Goal: Information Seeking & Learning: Learn about a topic

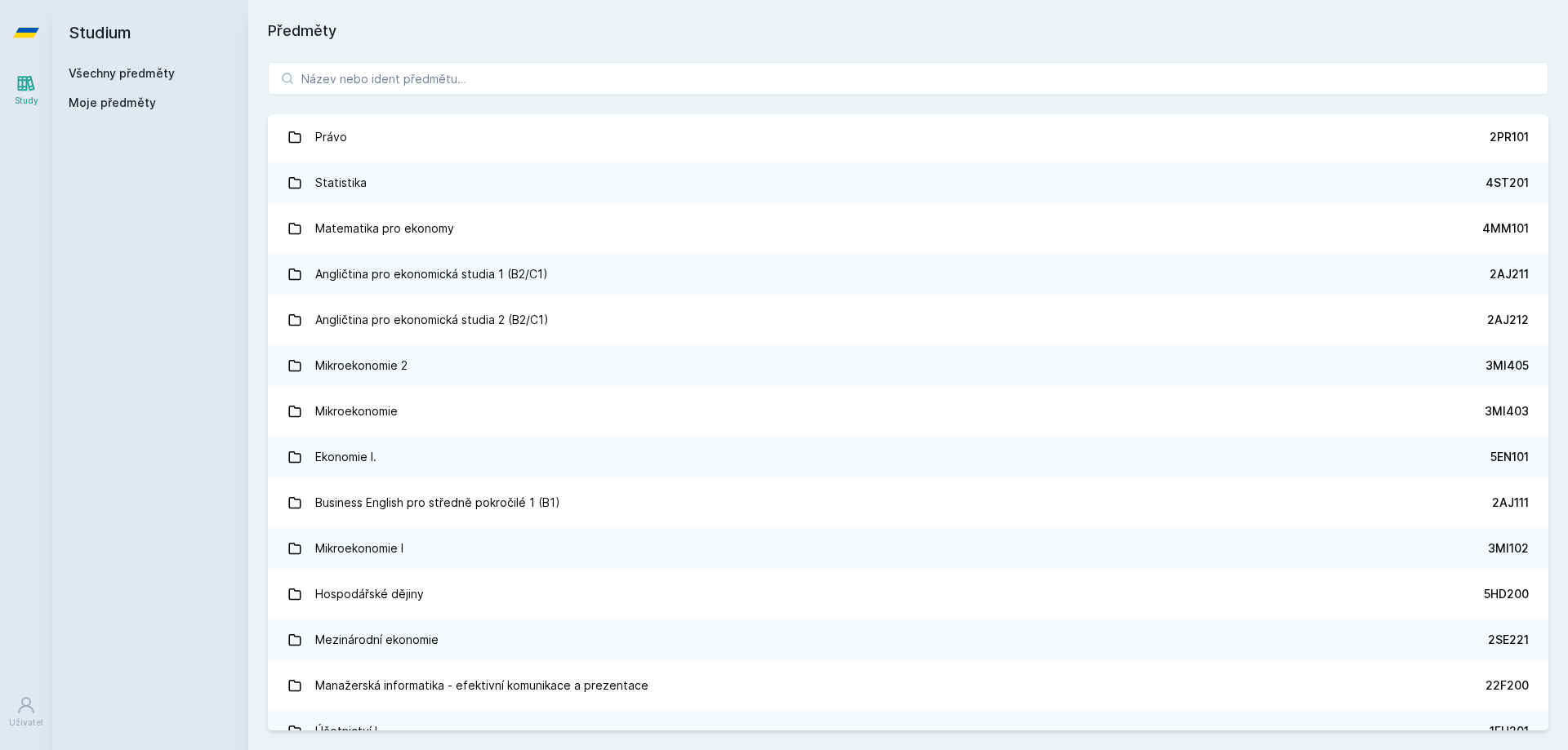
click at [542, 52] on div "Právo 2PR101 Statistika 4ST201 Matematika pro ekonomy 4MM101 Angličtina pro eko…" at bounding box center [908, 396] width 1320 height 708
click at [543, 66] on input "search" at bounding box center [908, 78] width 1280 height 33
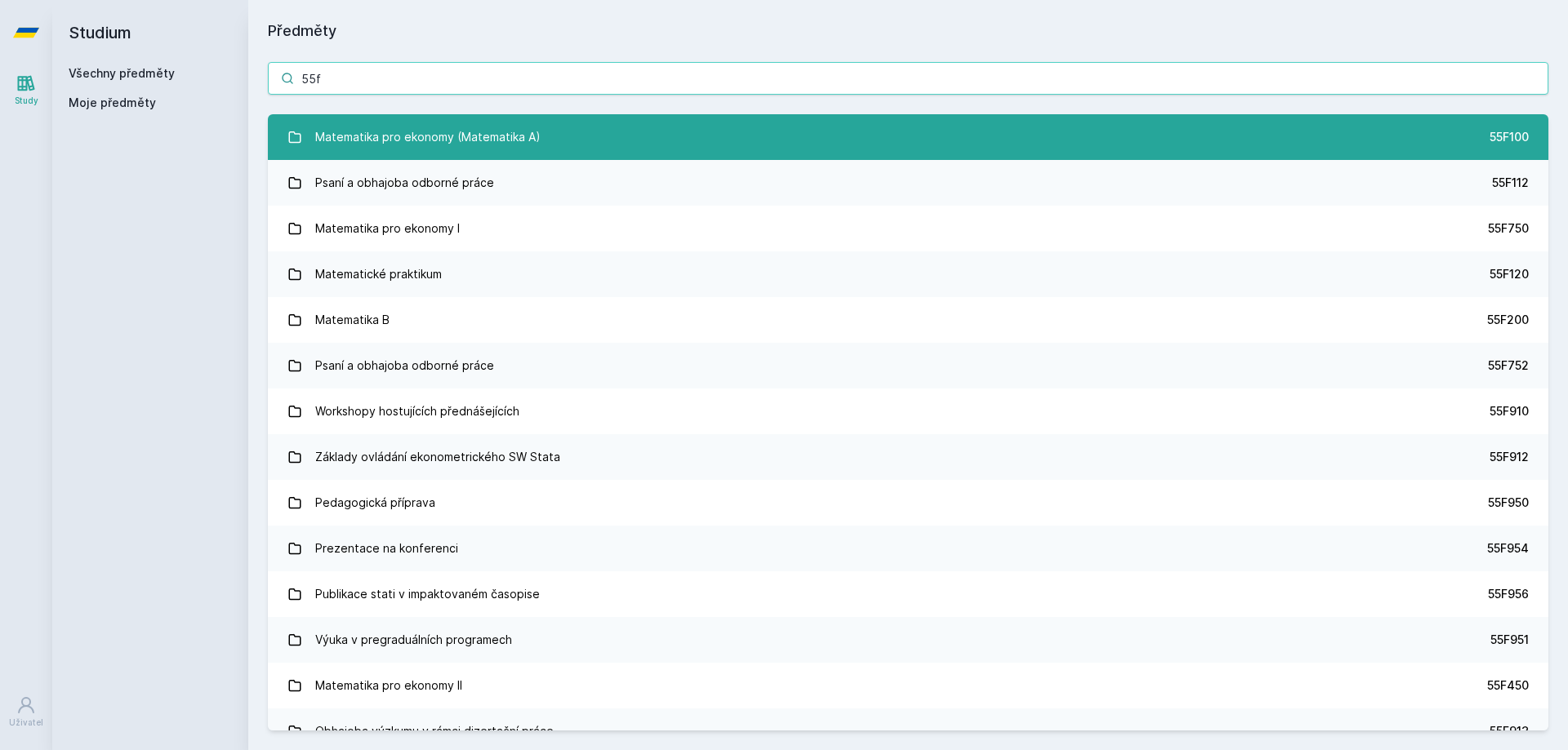
type input "55f"
click at [578, 124] on link "Matematika pro ekonomy (Matematika A) 55F100" at bounding box center [908, 137] width 1280 height 46
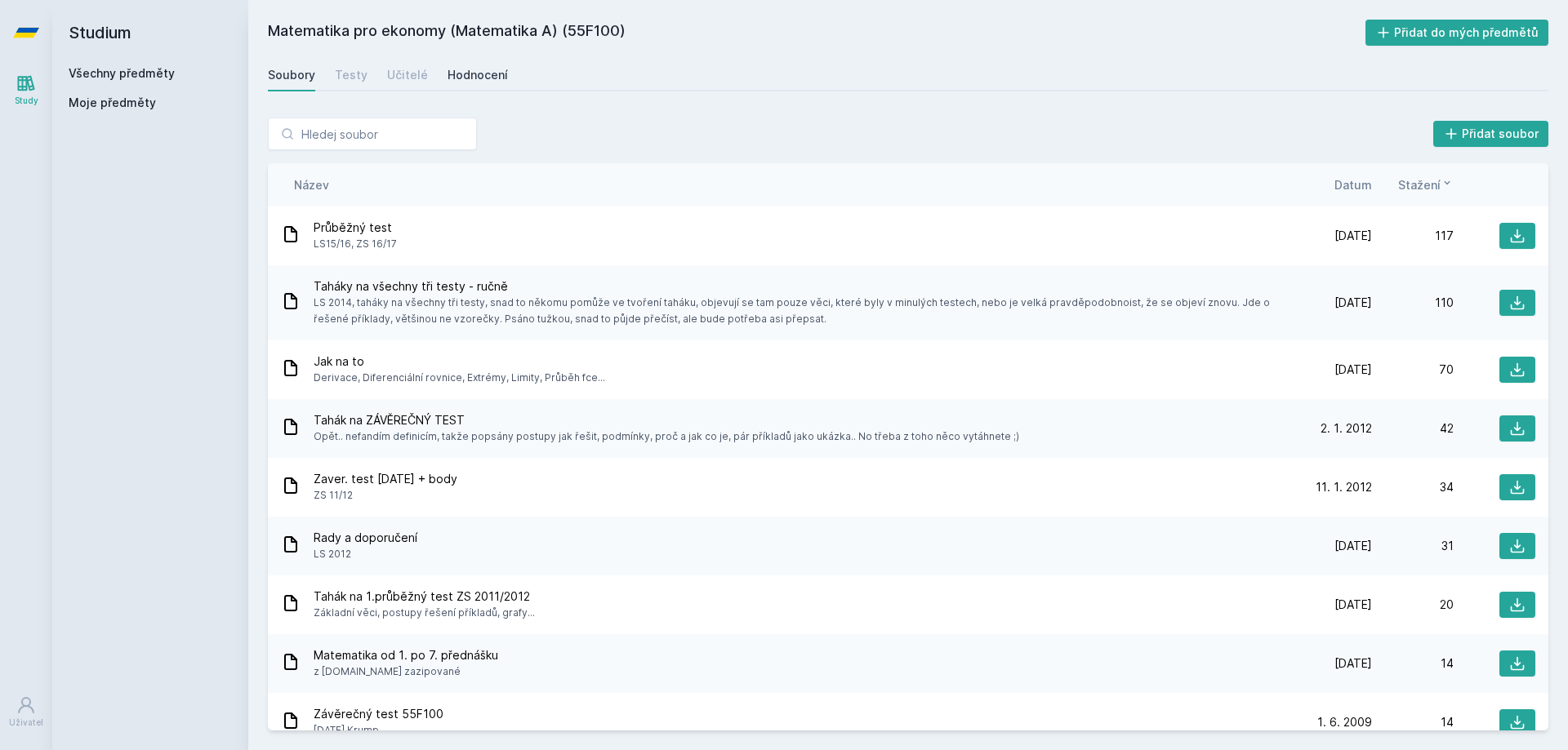
click at [475, 80] on div "Hodnocení" at bounding box center [477, 75] width 61 height 16
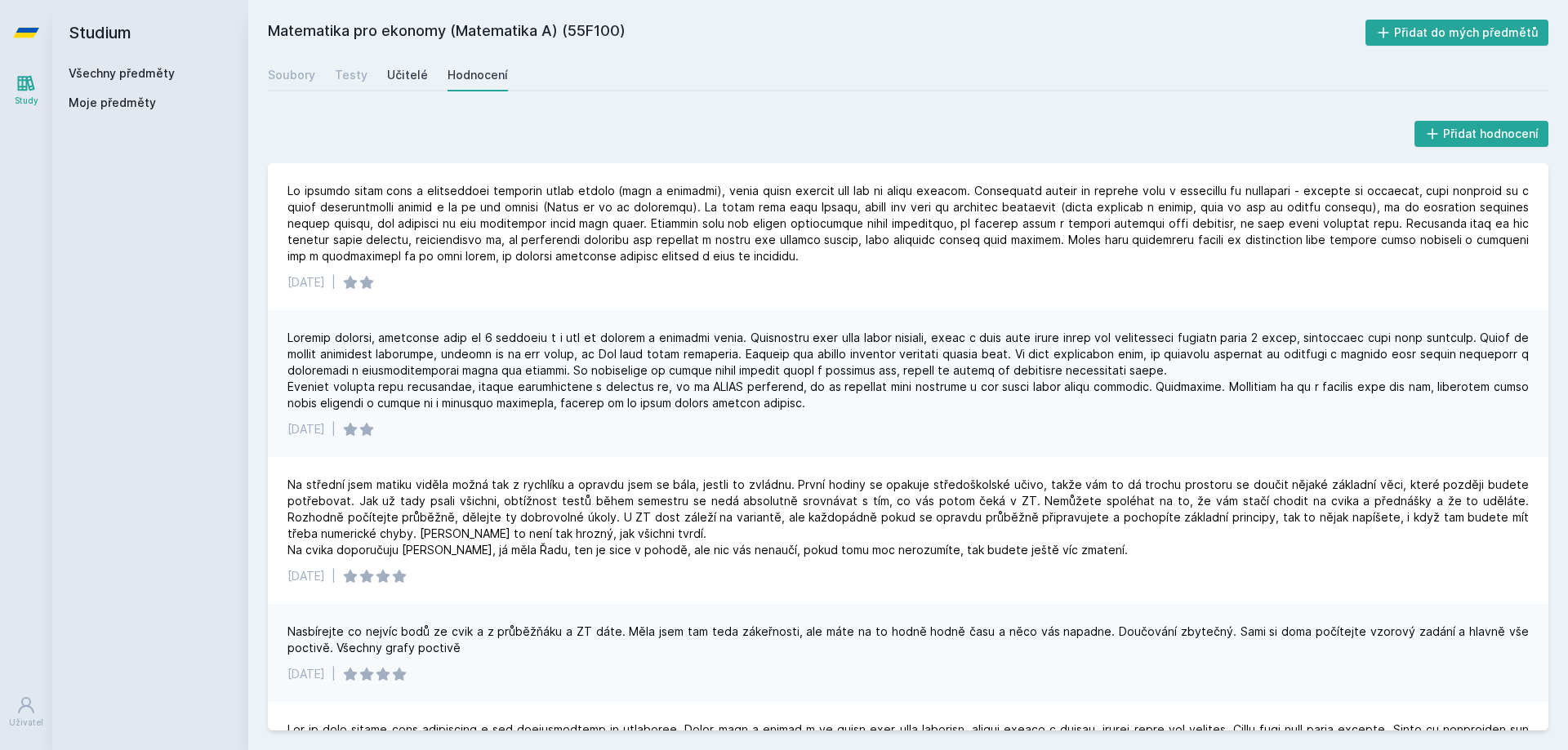
click at [399, 75] on div "Učitelé" at bounding box center [407, 75] width 41 height 16
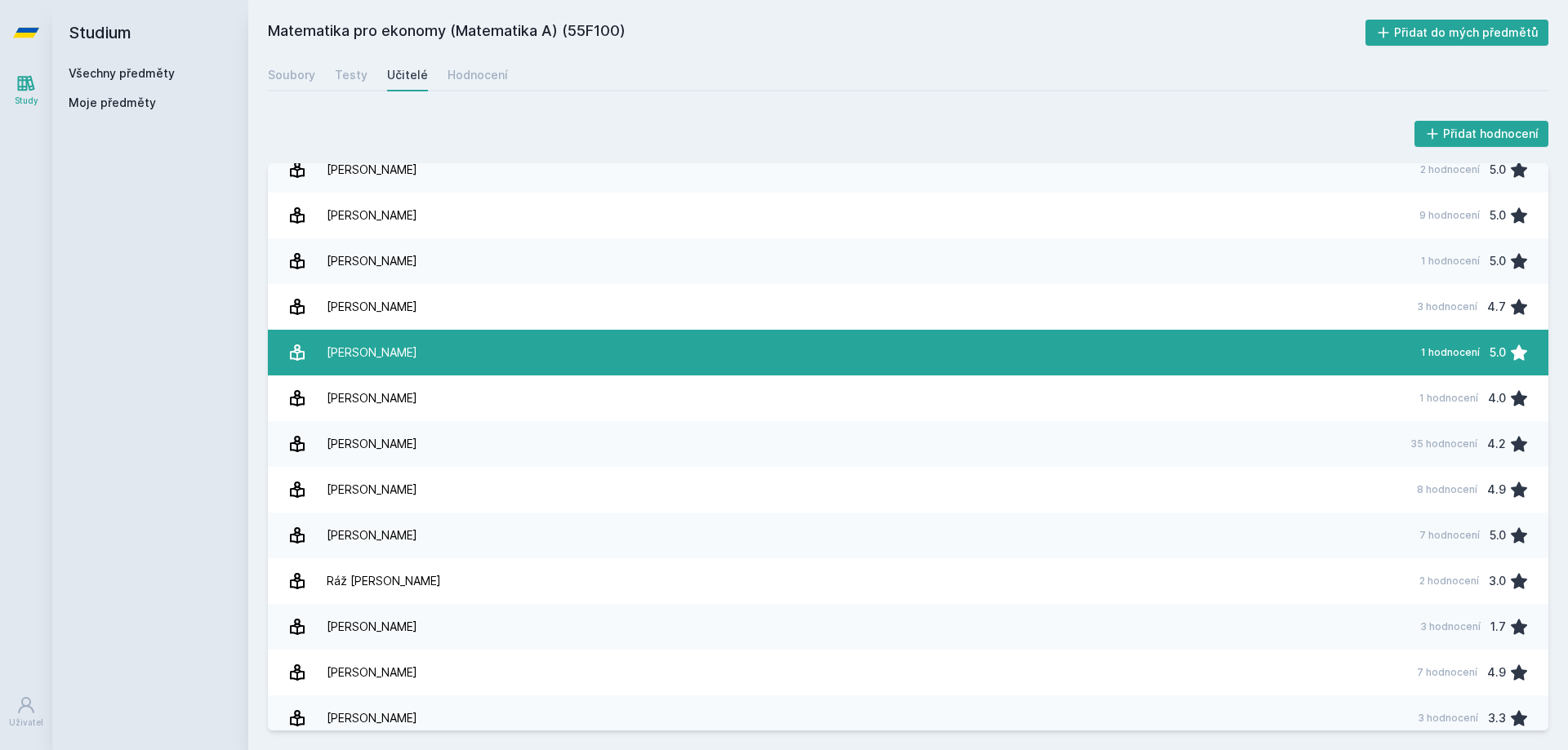
scroll to position [301, 0]
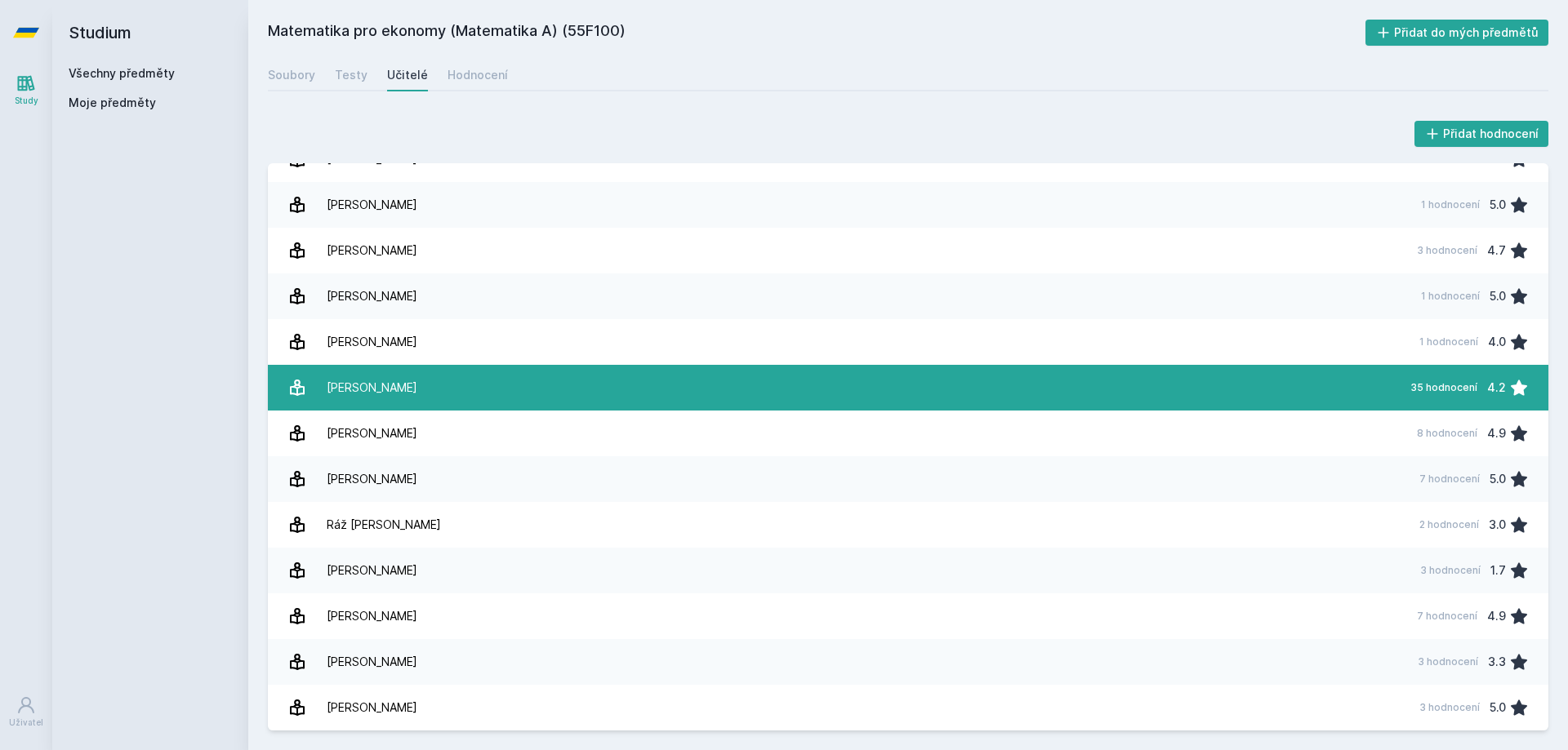
click at [412, 391] on link "[PERSON_NAME] 35 hodnocení 4.2" at bounding box center [908, 387] width 1280 height 46
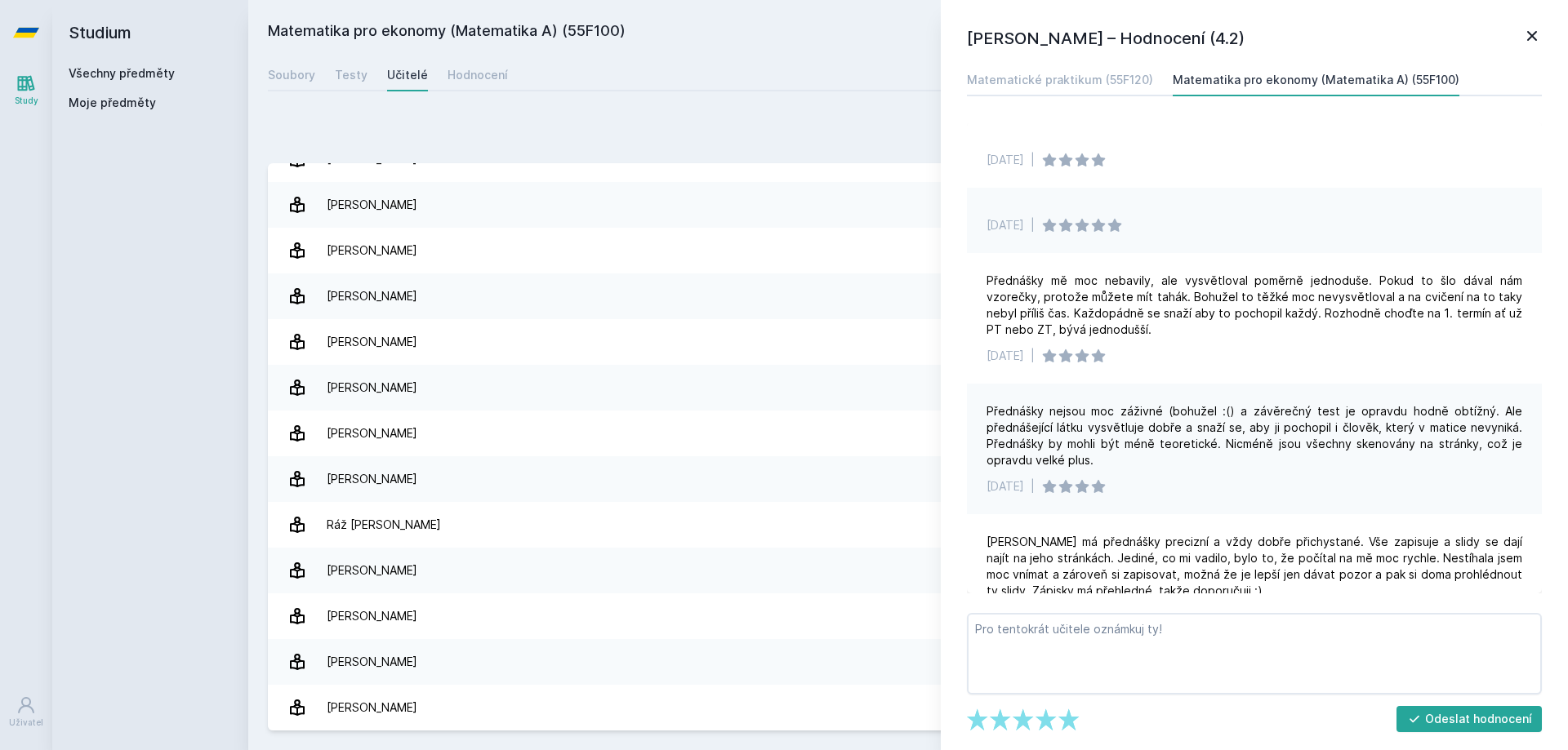
click at [1537, 34] on icon at bounding box center [1532, 36] width 20 height 20
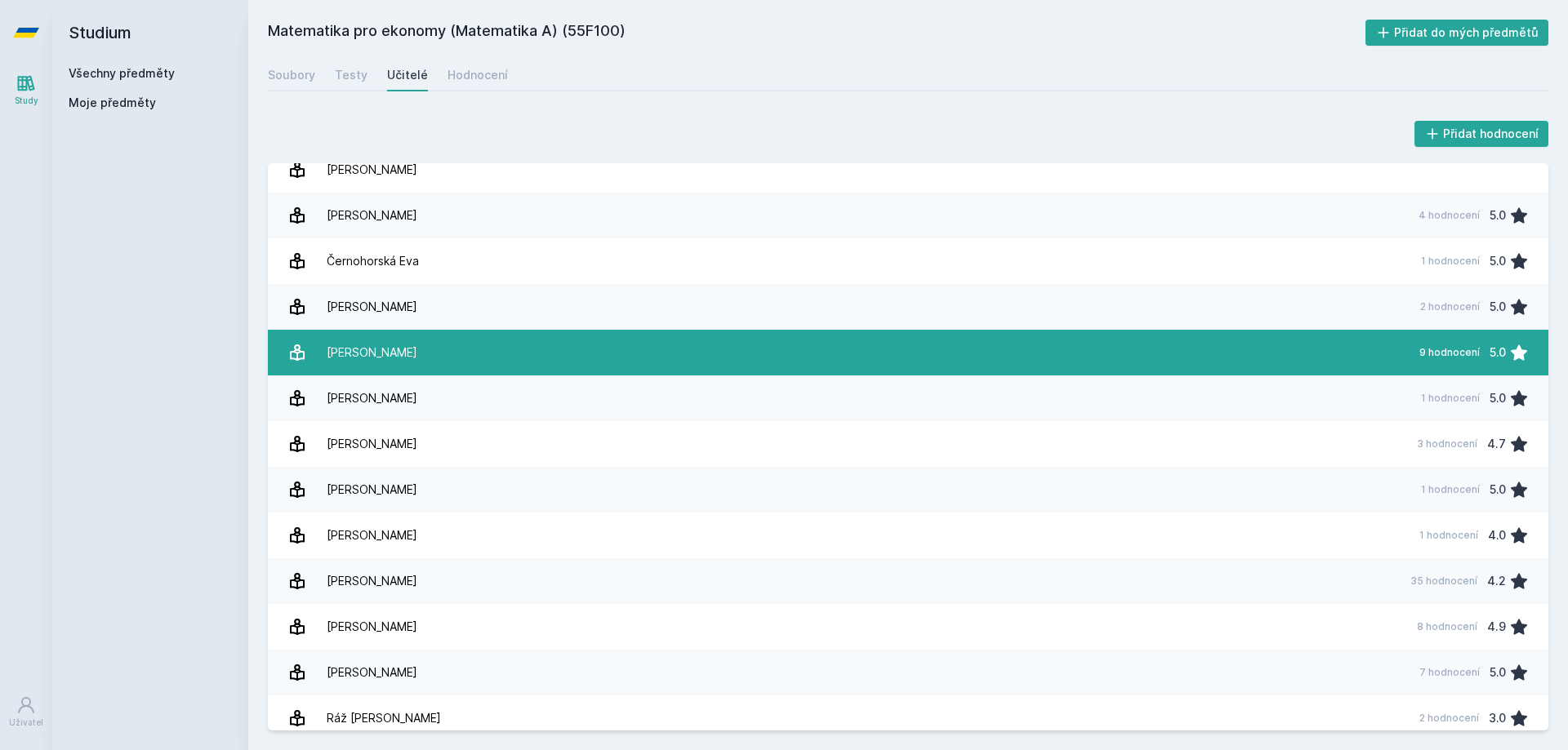
scroll to position [301, 0]
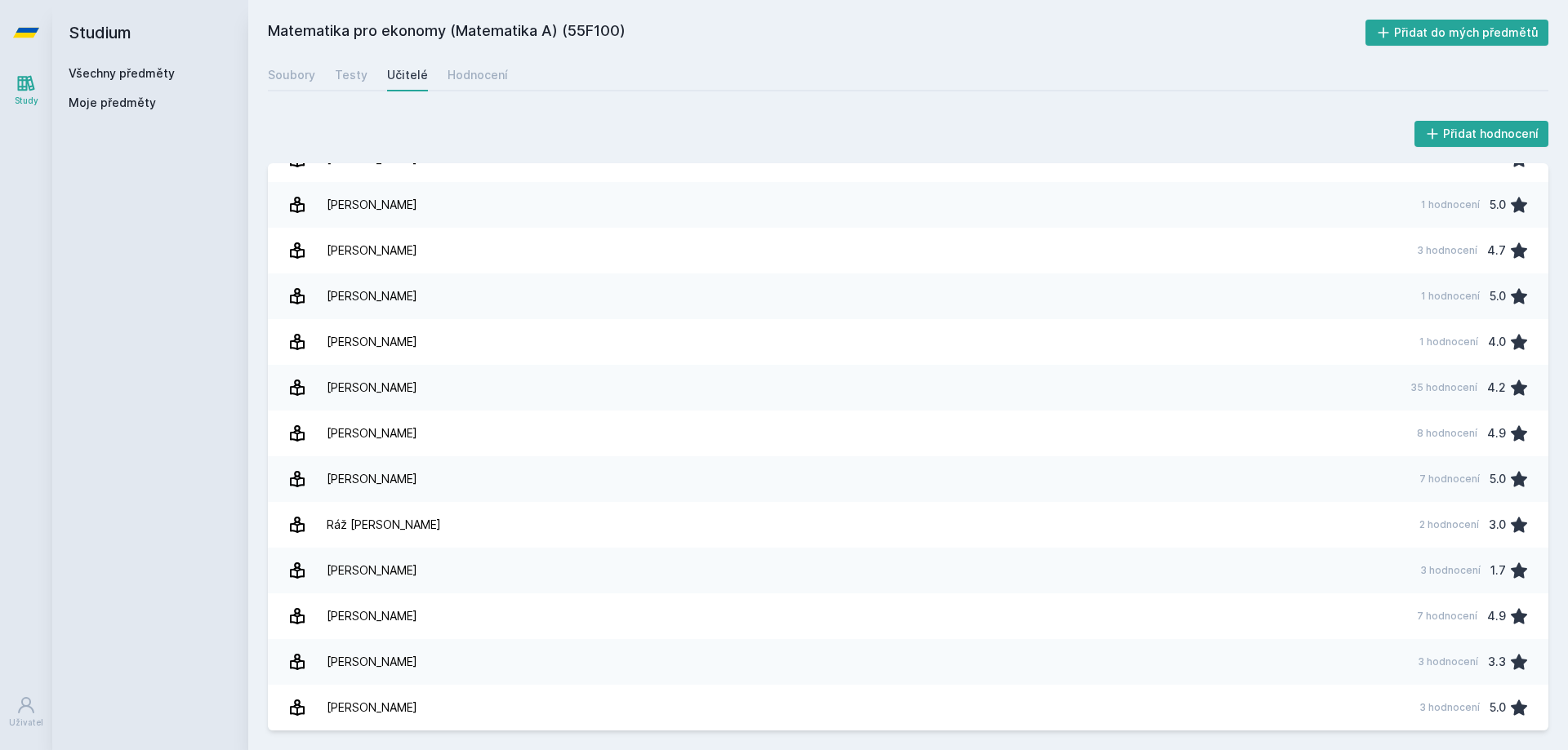
click at [160, 72] on link "Všechny předměty" at bounding box center [122, 73] width 107 height 14
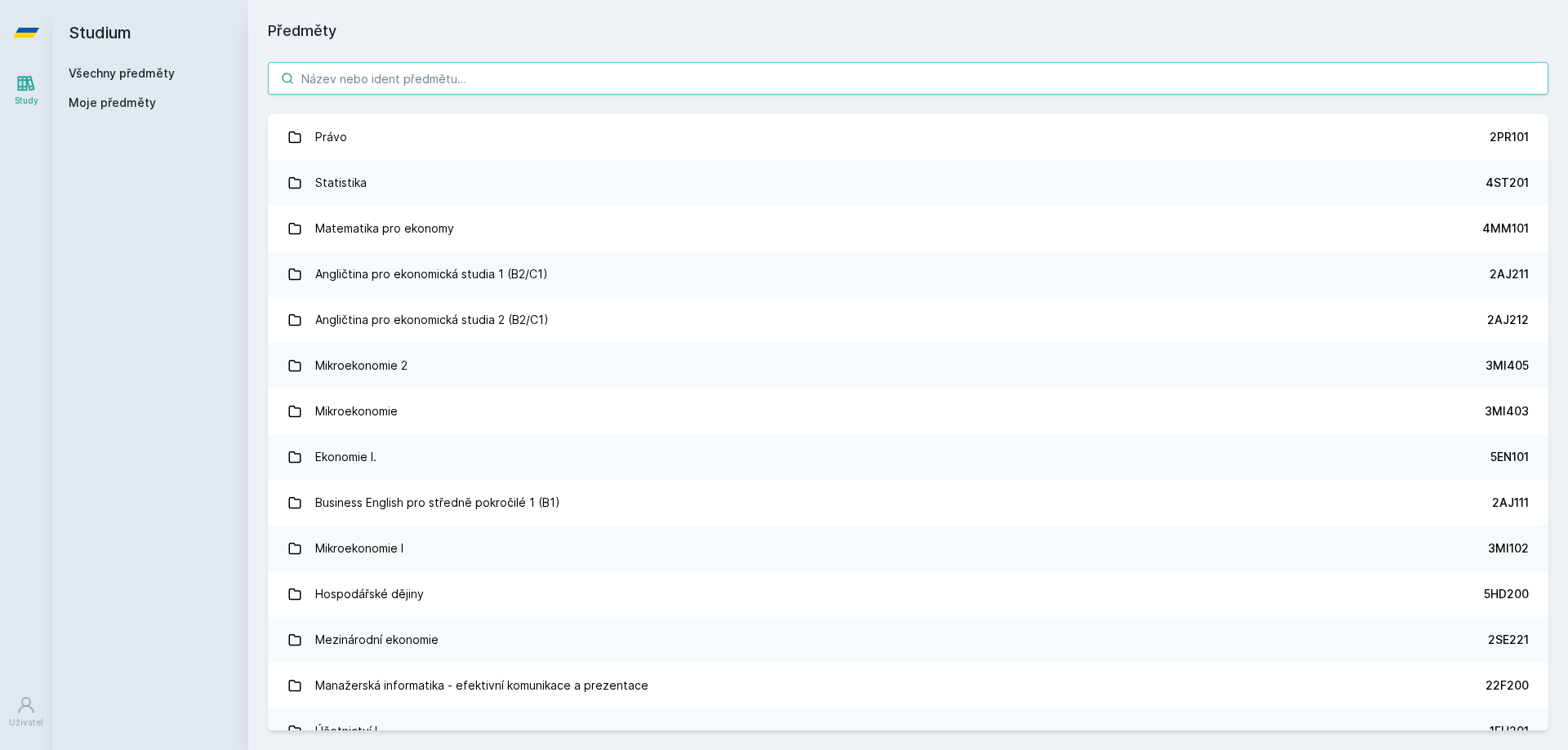
click at [344, 71] on input "search" at bounding box center [908, 78] width 1280 height 33
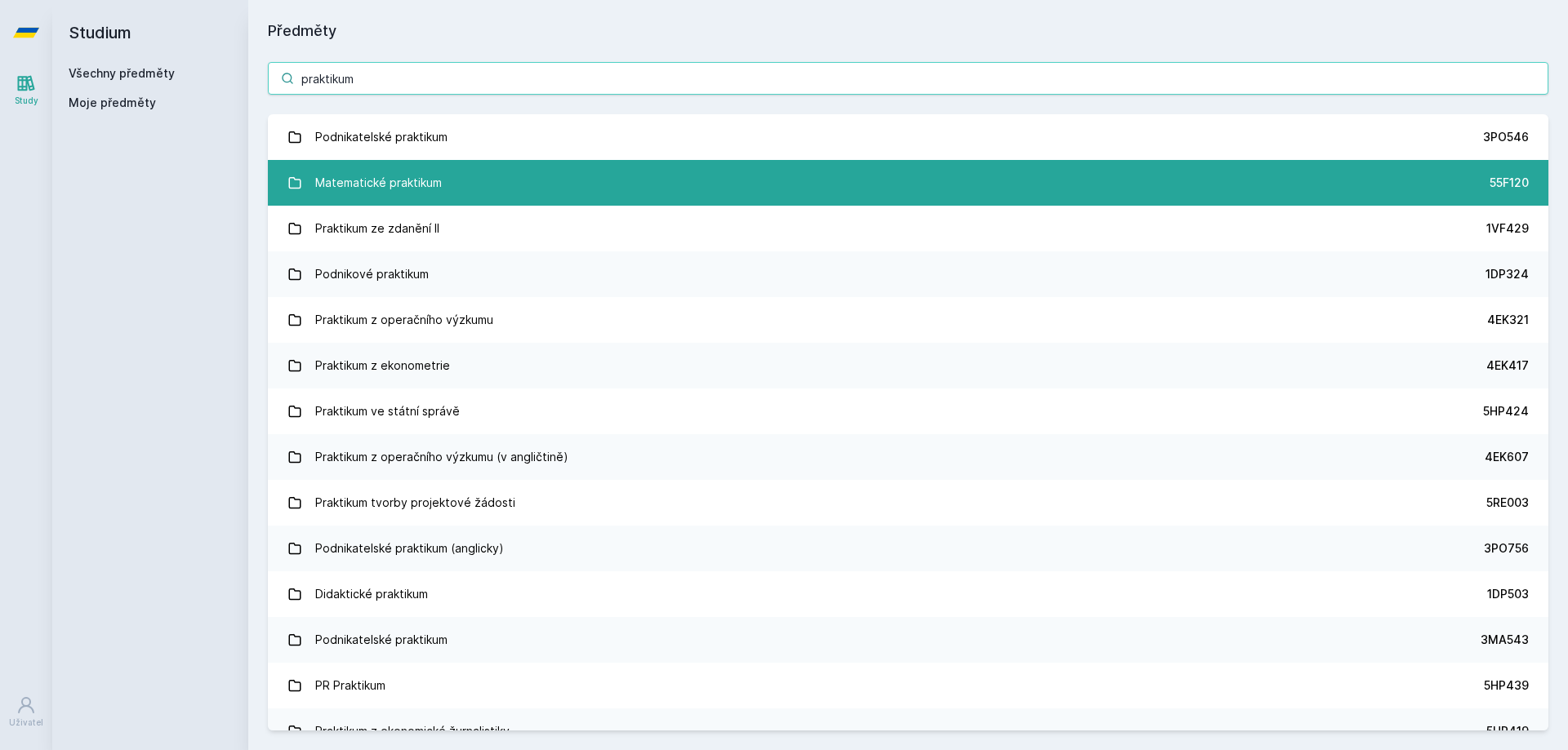
type input "praktikum"
click at [434, 188] on div "Matematické praktikum" at bounding box center [378, 182] width 127 height 33
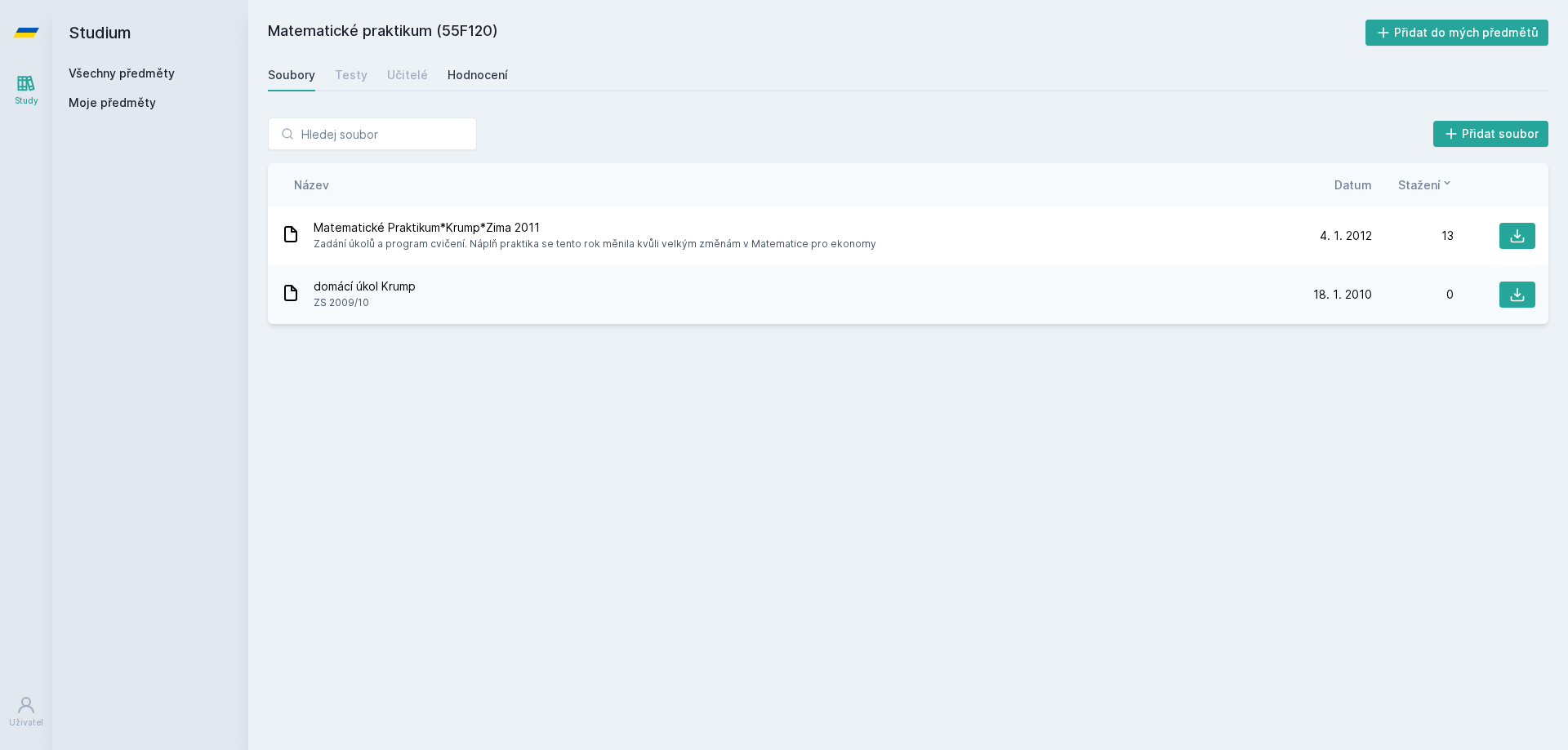
click at [450, 82] on div "Hodnocení" at bounding box center [477, 75] width 61 height 16
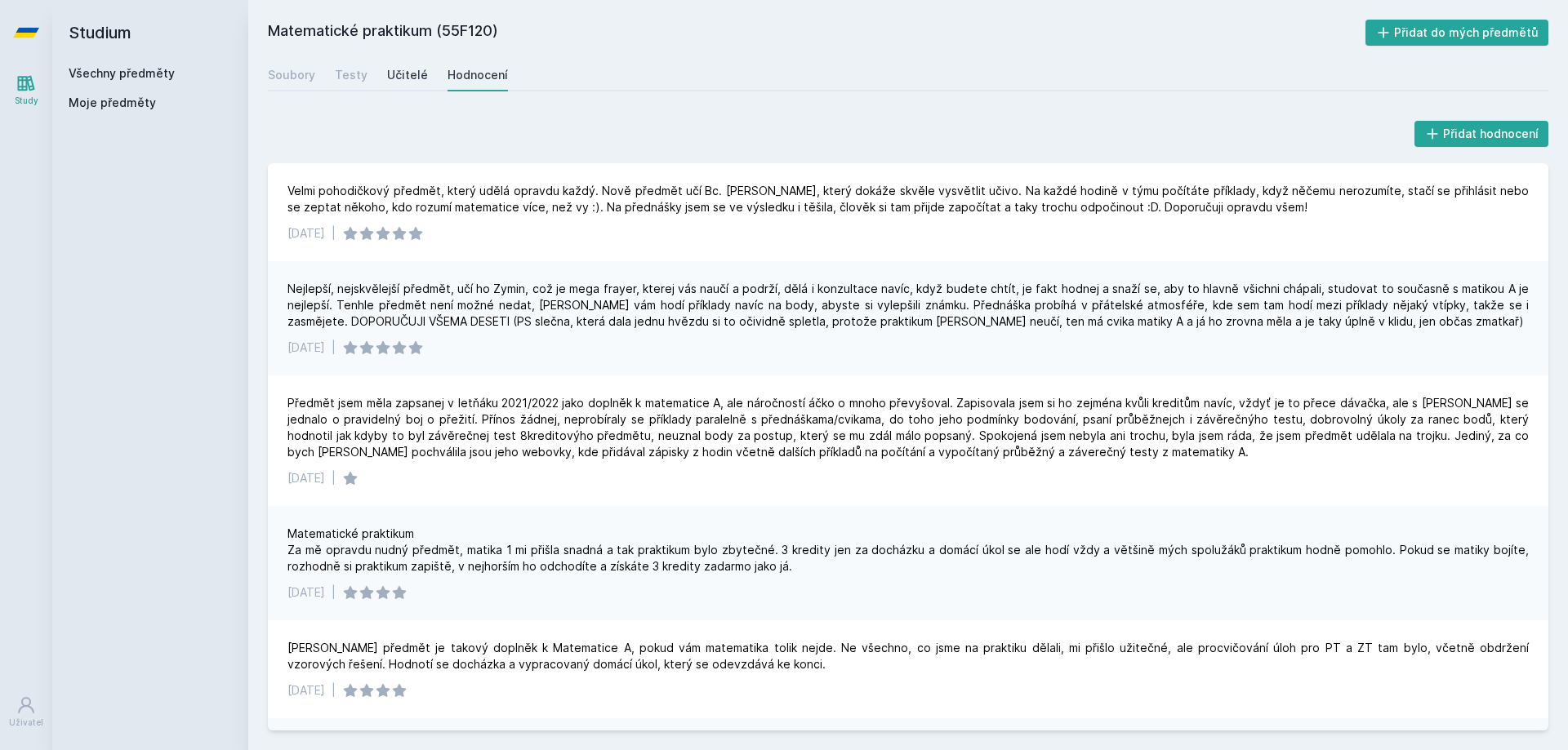
click at [401, 69] on div "Učitelé" at bounding box center [407, 75] width 41 height 16
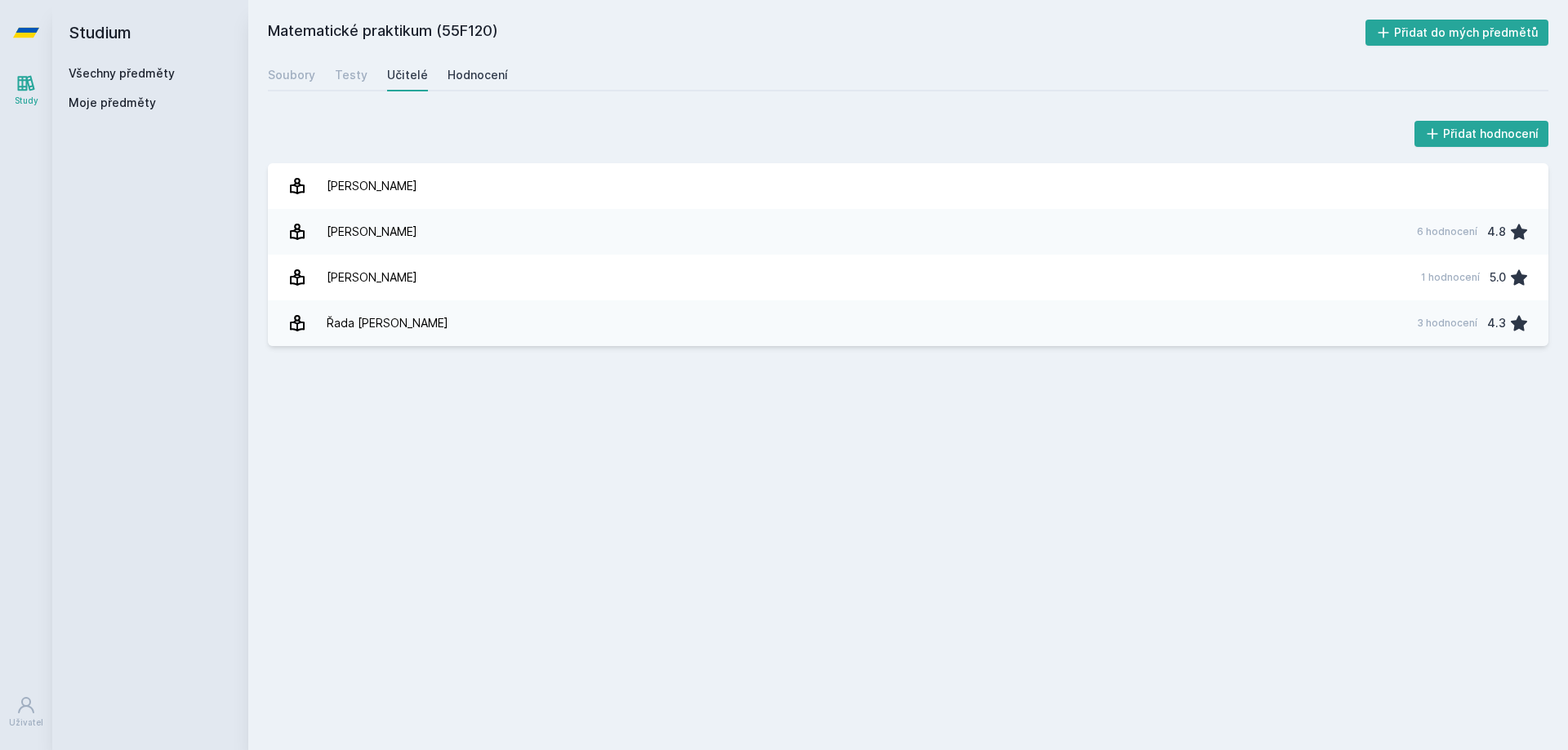
click at [468, 73] on div "Hodnocení" at bounding box center [477, 75] width 61 height 16
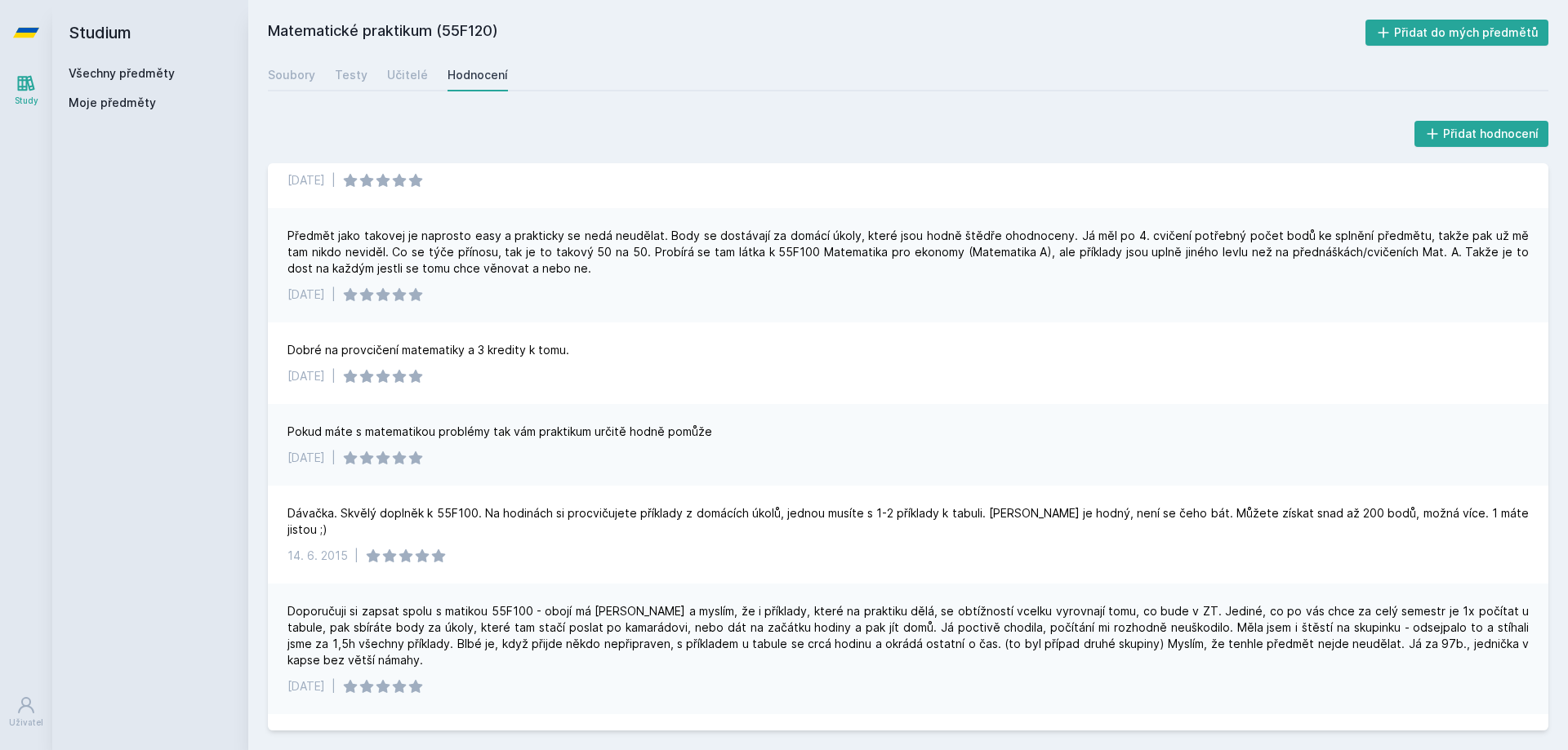
scroll to position [735, 0]
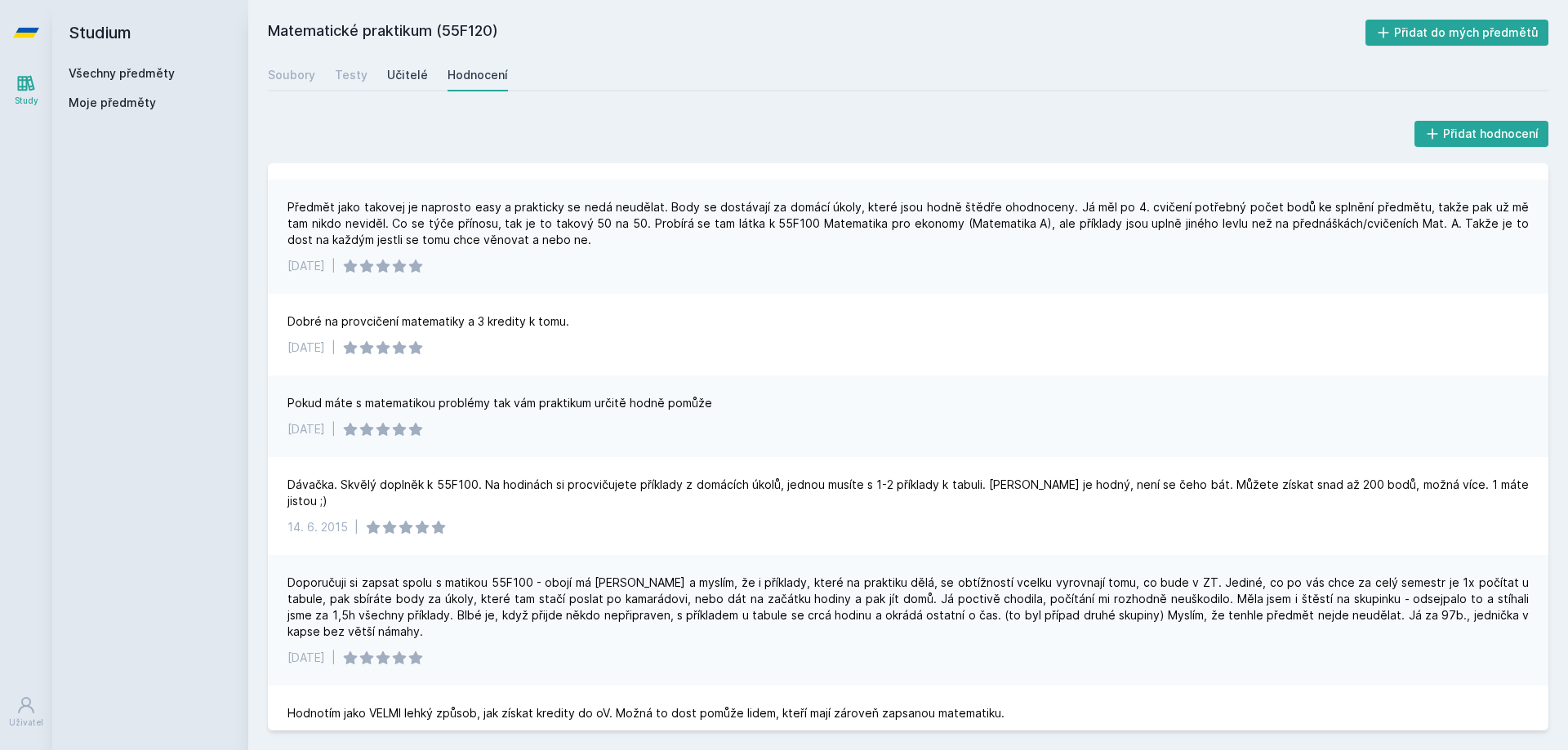
click at [396, 83] on div "Učitelé" at bounding box center [407, 75] width 41 height 16
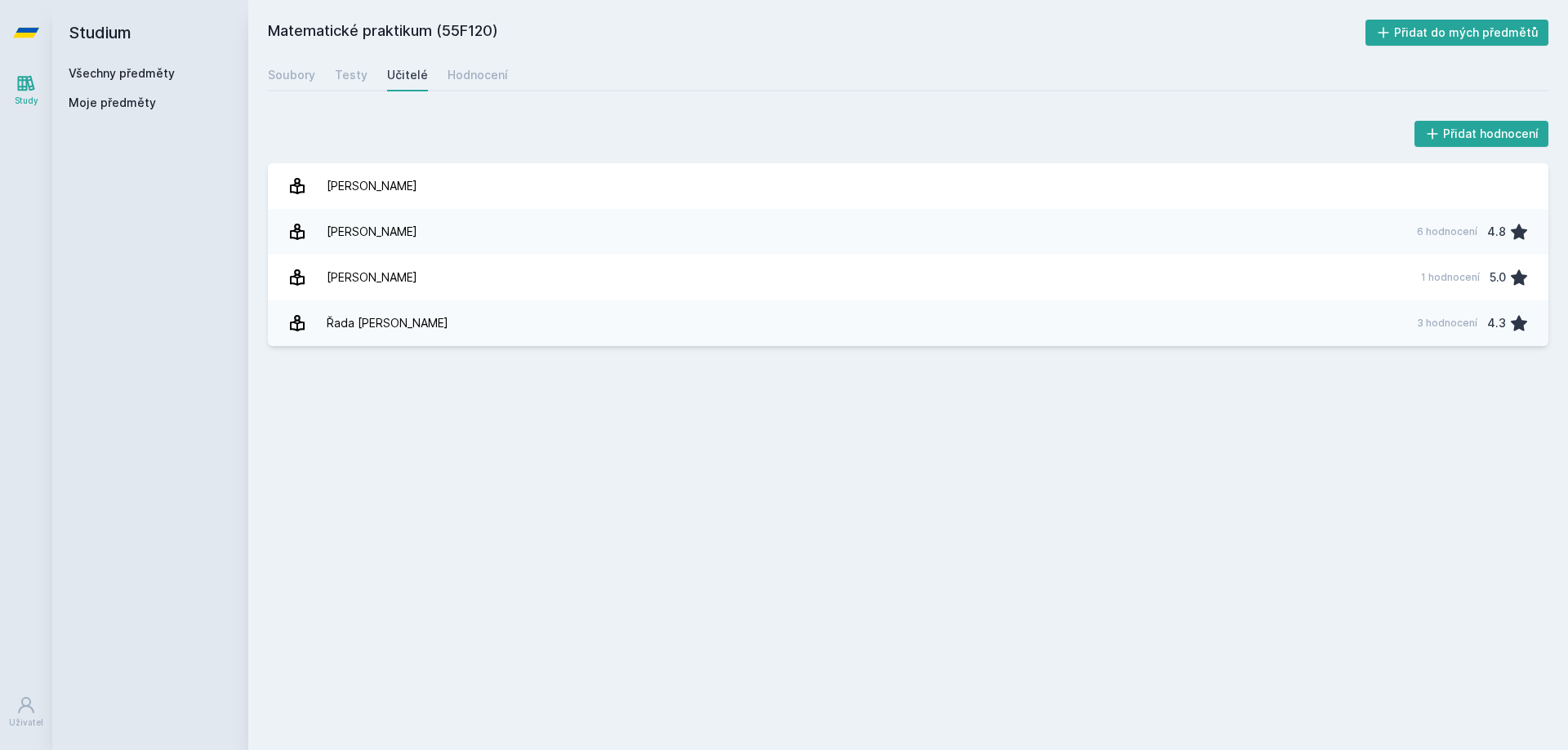
click at [155, 66] on link "Všechny předměty" at bounding box center [122, 73] width 107 height 14
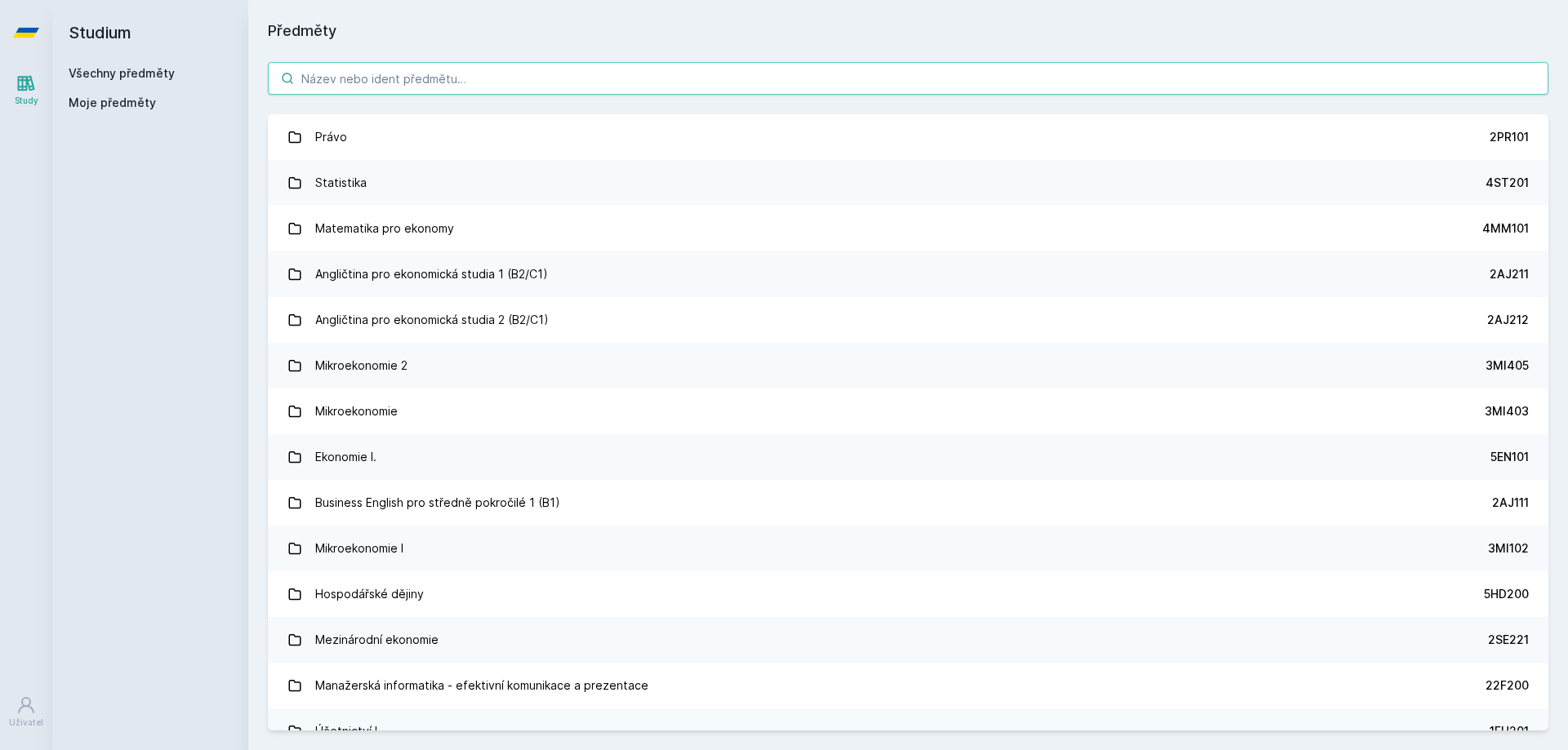
click at [349, 87] on input "search" at bounding box center [908, 78] width 1280 height 33
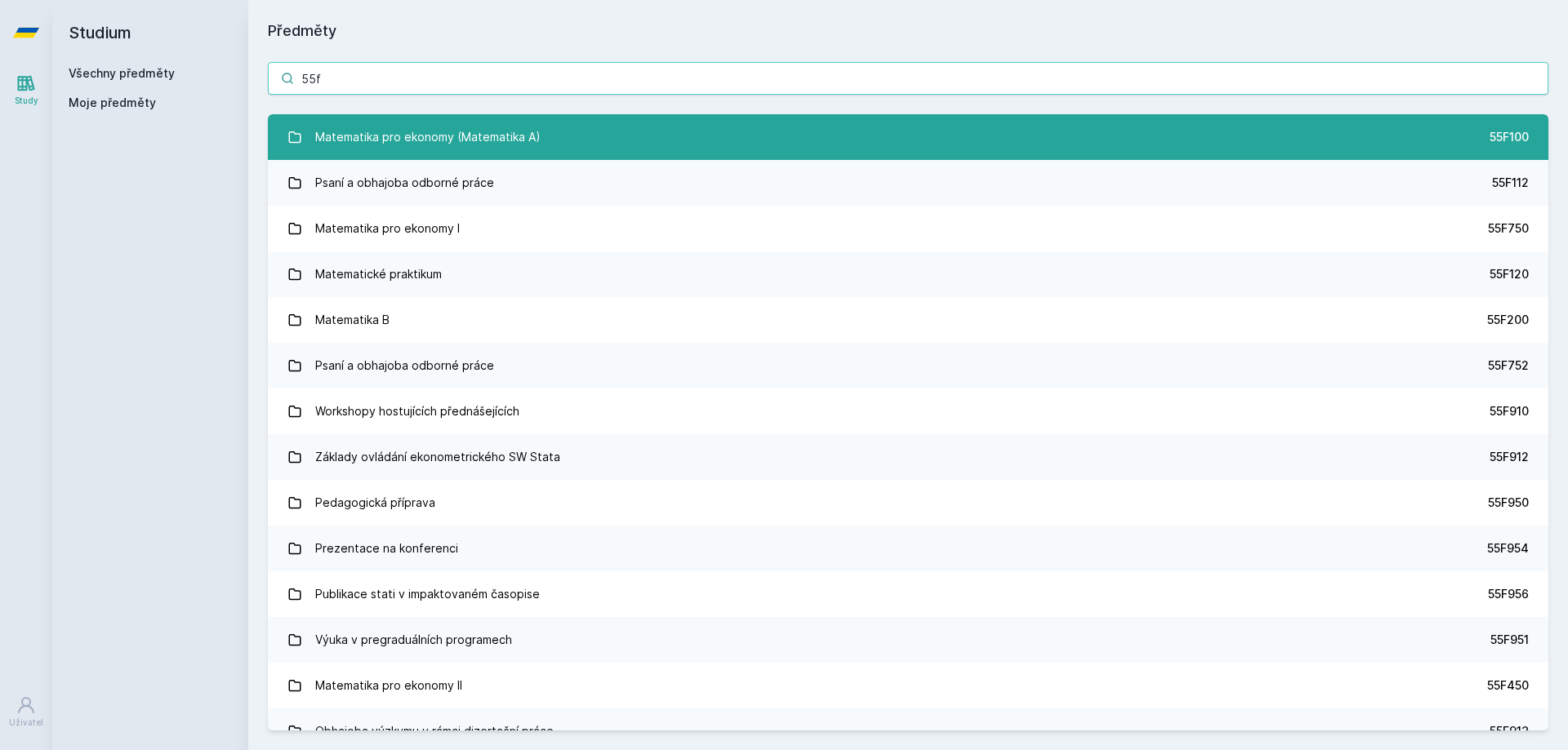
type input "55f"
click at [500, 125] on div "Matematika pro ekonomy (Matematika A)" at bounding box center [427, 136] width 225 height 33
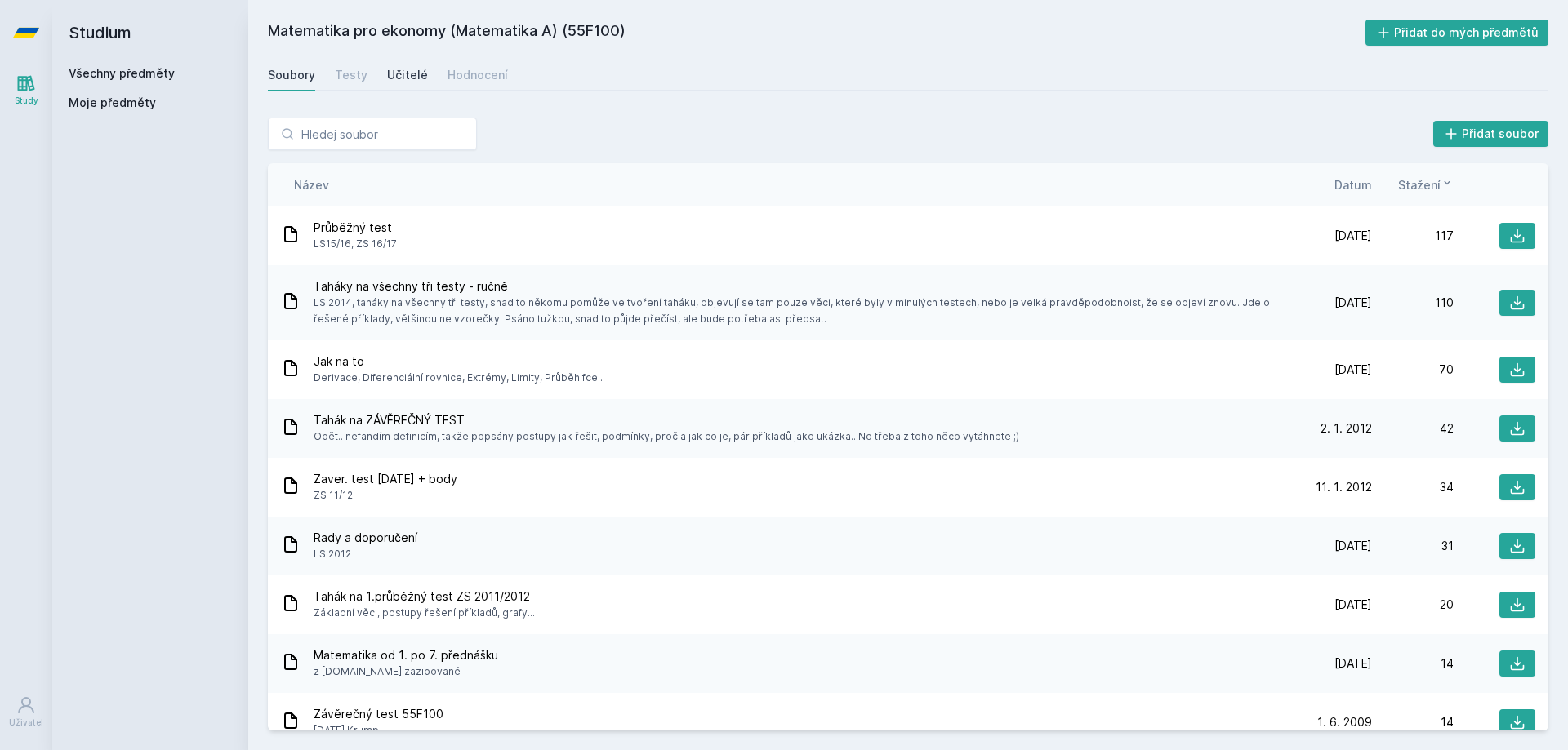
click at [398, 74] on div "Učitelé" at bounding box center [407, 75] width 41 height 16
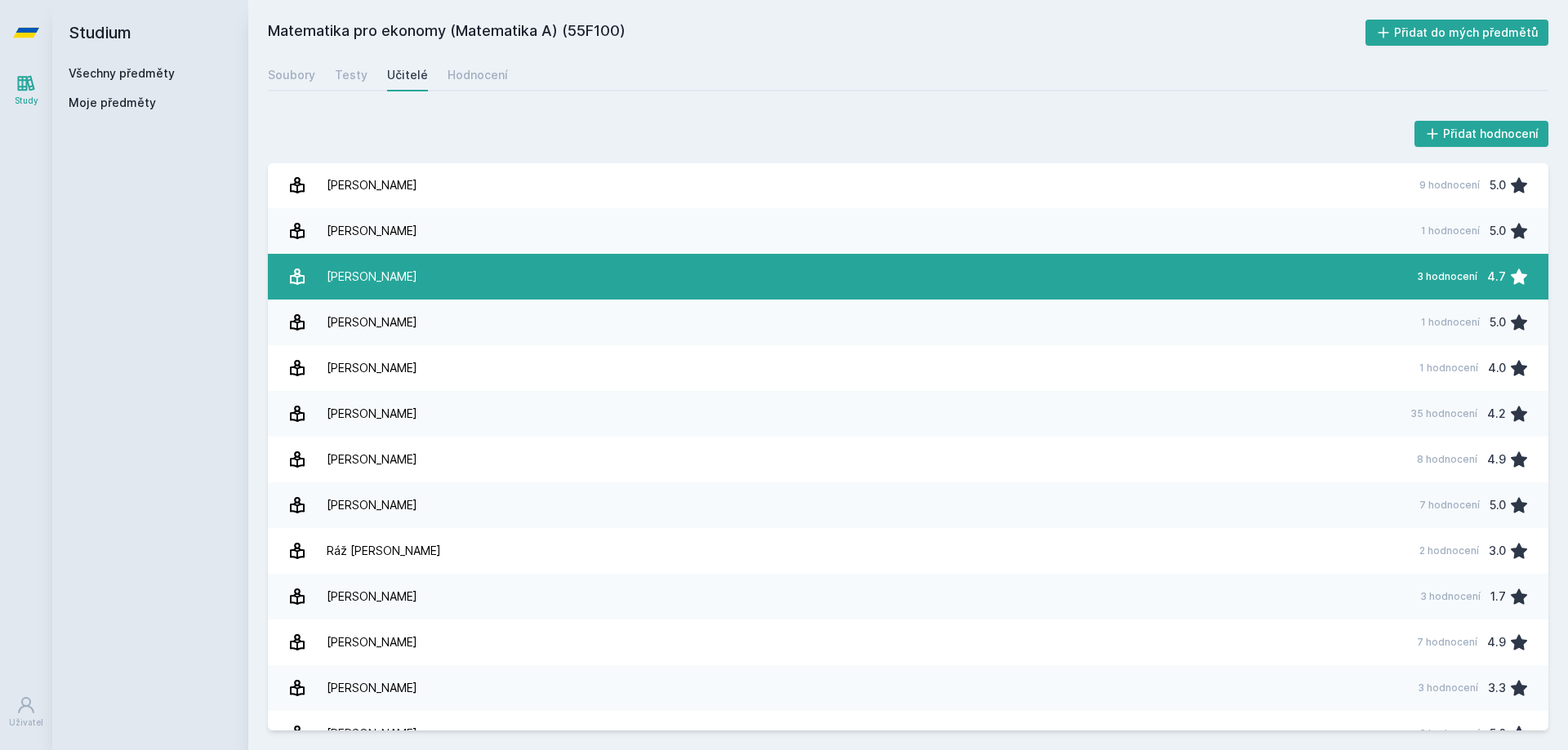
scroll to position [301, 0]
